Goal: Navigation & Orientation: Find specific page/section

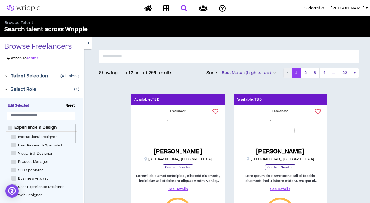
click at [287, 15] on div "Oldcastle [PERSON_NAME]" at bounding box center [185, 8] width 370 height 16
click at [148, 7] on icon at bounding box center [148, 8] width 8 height 7
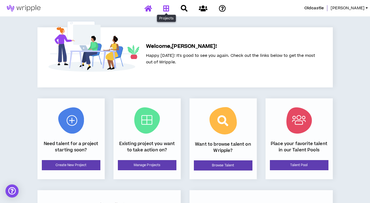
click at [167, 10] on icon at bounding box center [166, 8] width 6 height 7
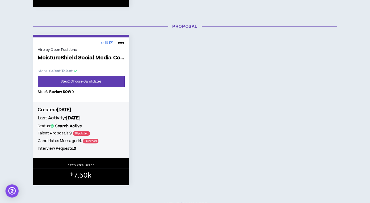
scroll to position [248, 0]
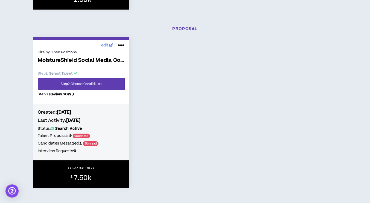
click at [123, 44] on icon at bounding box center [121, 45] width 7 height 9
click at [167, 88] on div "edit Hire by Open Positions MoistureShield Social Media Content Creation Step 1…" at bounding box center [185, 112] width 312 height 151
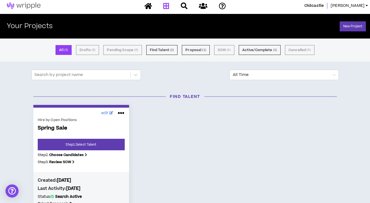
scroll to position [0, 0]
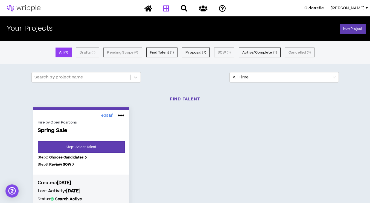
click at [362, 10] on span "[PERSON_NAME]" at bounding box center [347, 8] width 34 height 6
click at [205, 7] on icon at bounding box center [203, 8] width 8 height 7
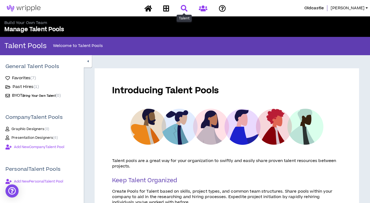
click at [184, 8] on icon at bounding box center [184, 8] width 7 height 7
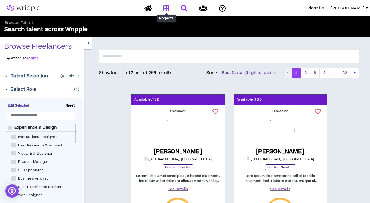
click at [169, 6] on icon at bounding box center [166, 8] width 6 height 7
